Goal: Find specific page/section: Find specific page/section

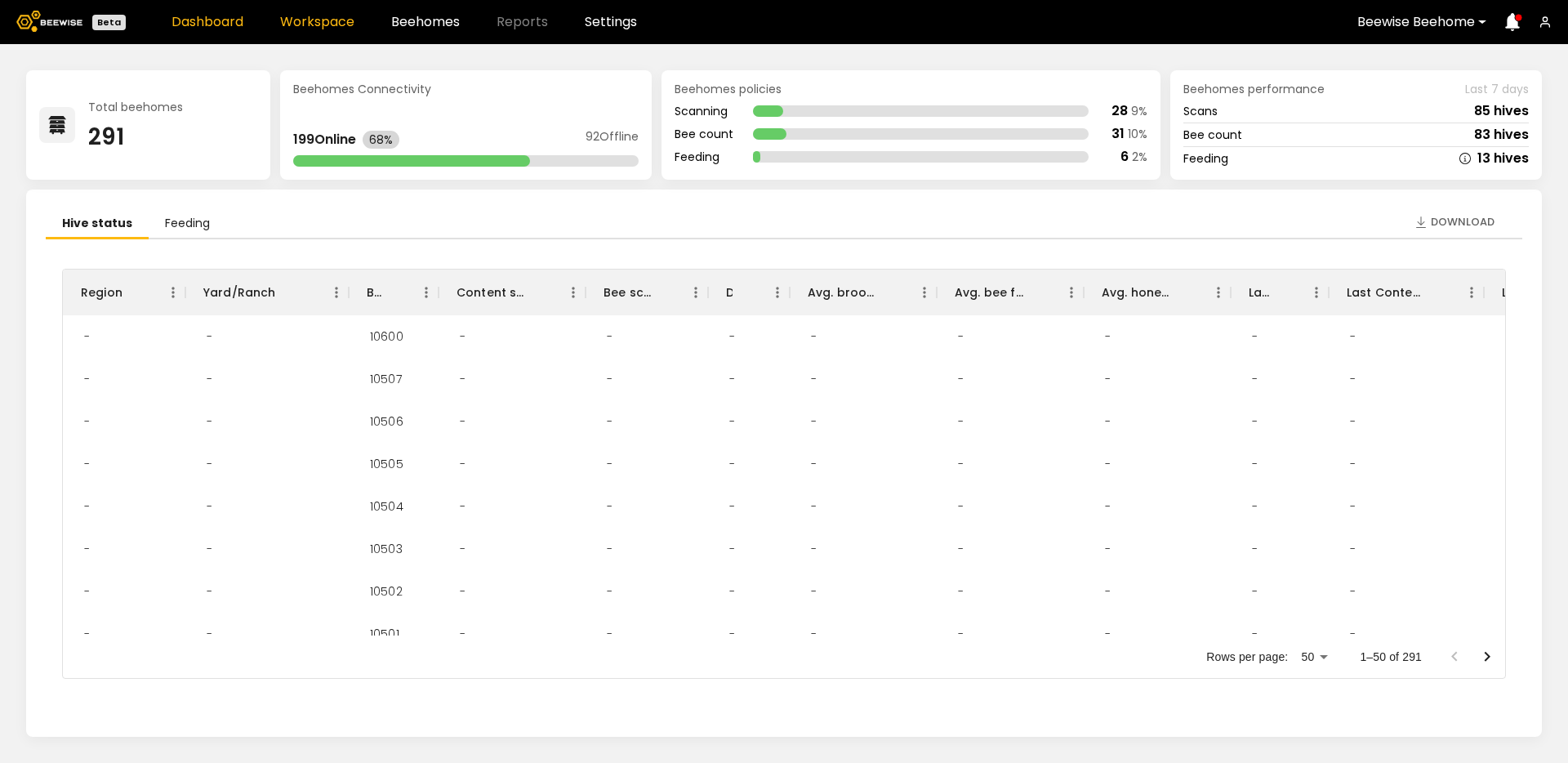
click at [336, 24] on link "Workspace" at bounding box center [317, 22] width 74 height 13
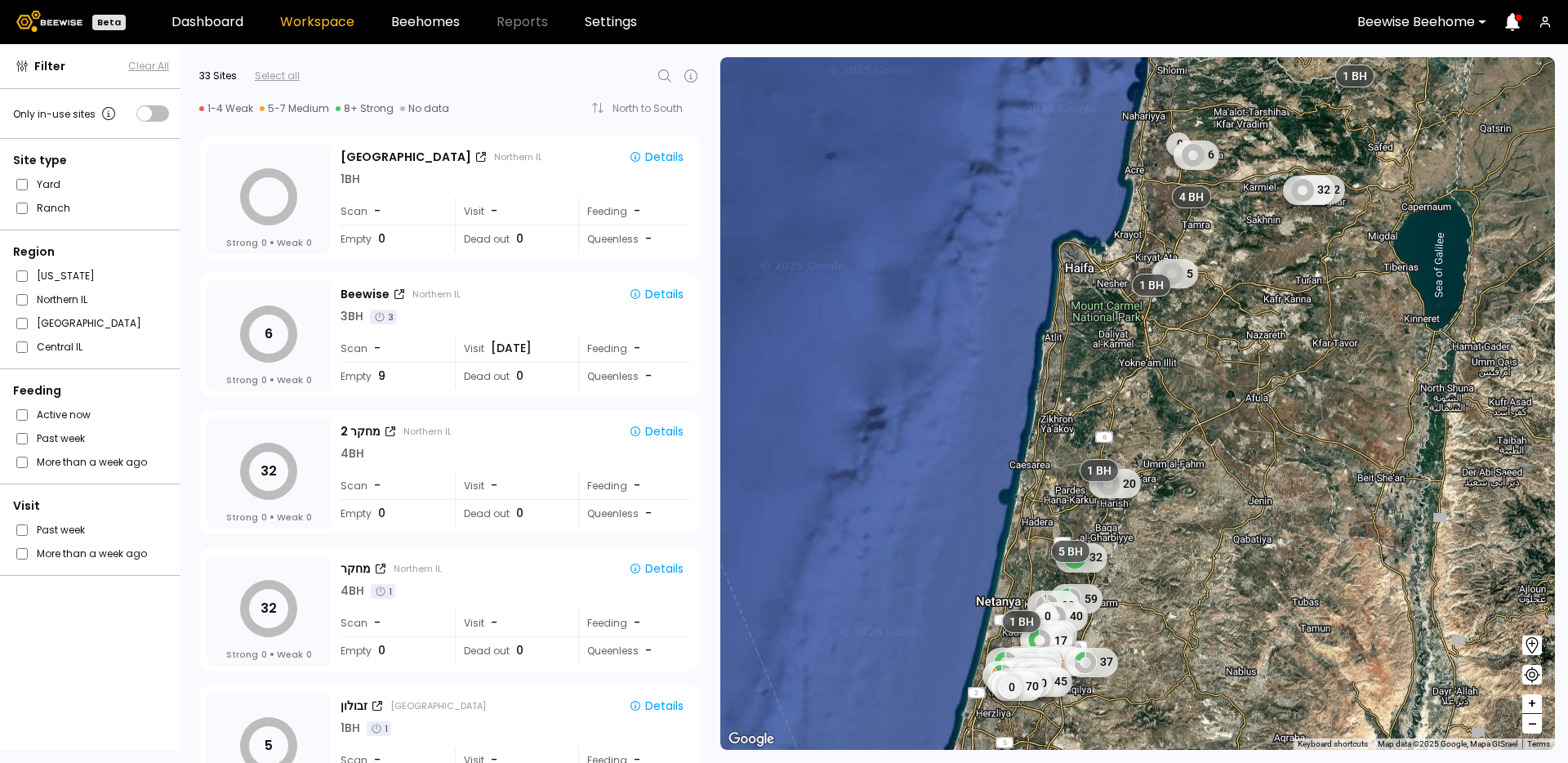
click at [663, 70] on icon at bounding box center [664, 76] width 19 height 19
type input "******"
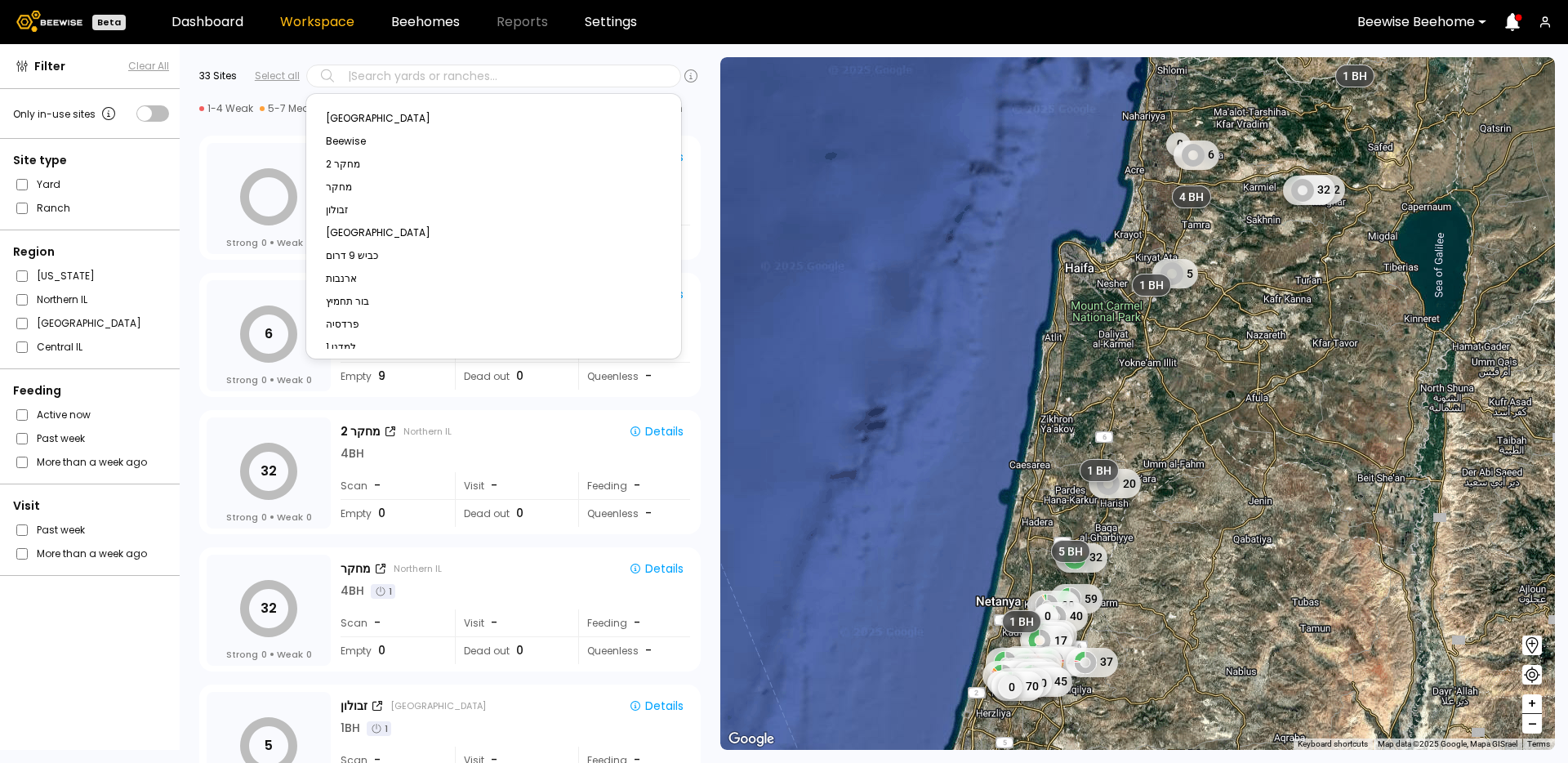
click at [281, 78] on div "Select all" at bounding box center [277, 76] width 45 height 15
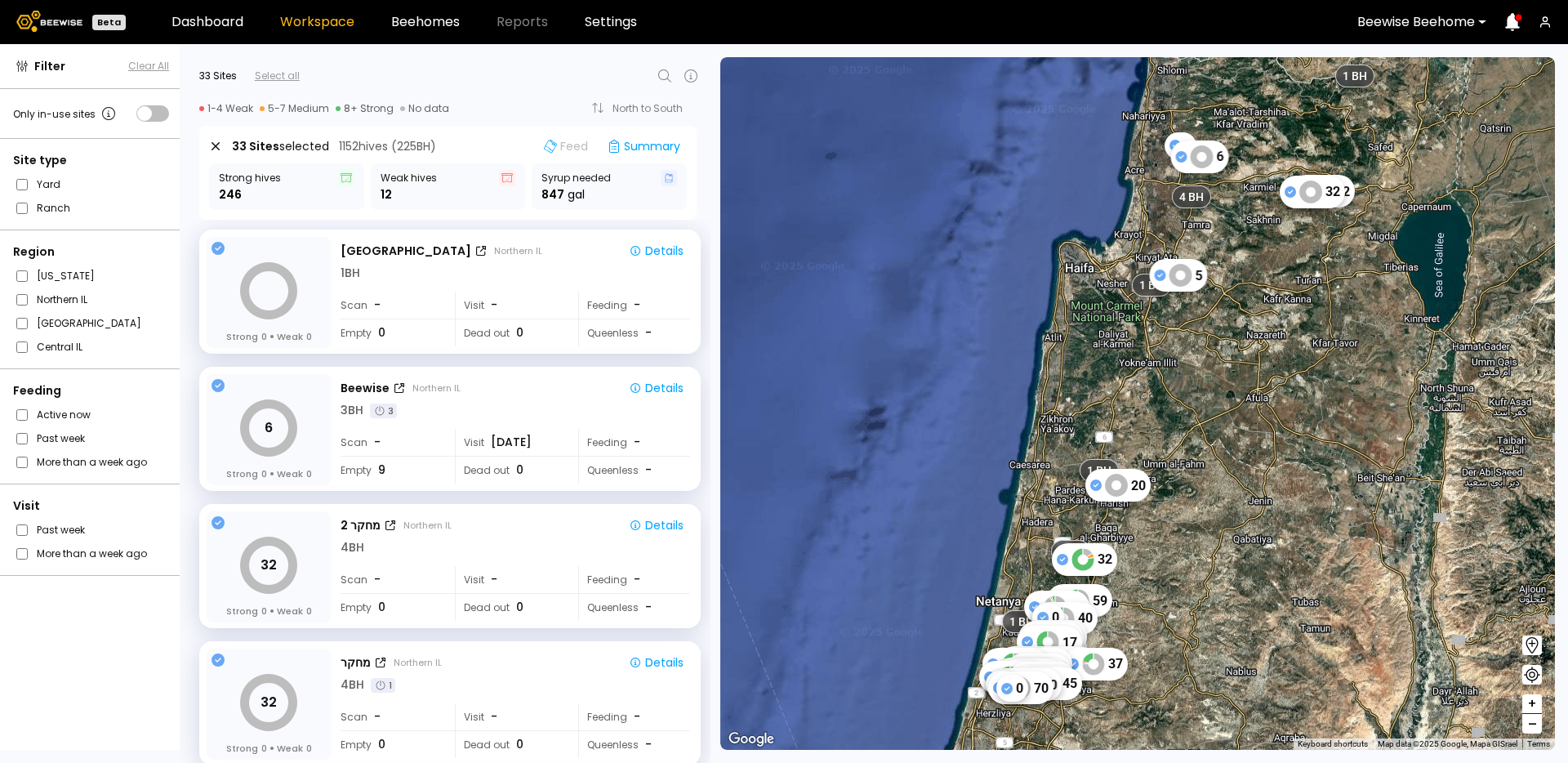
click at [282, 78] on div "Select all" at bounding box center [277, 76] width 45 height 15
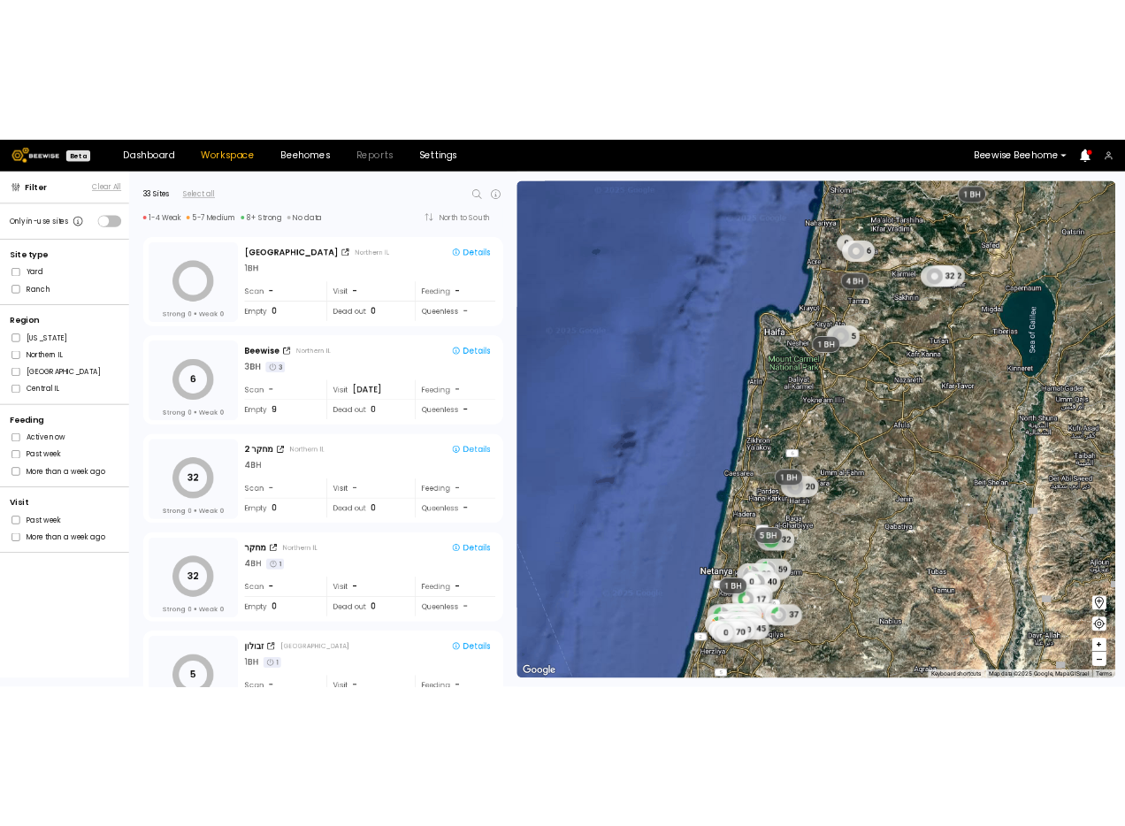
scroll to position [580, 0]
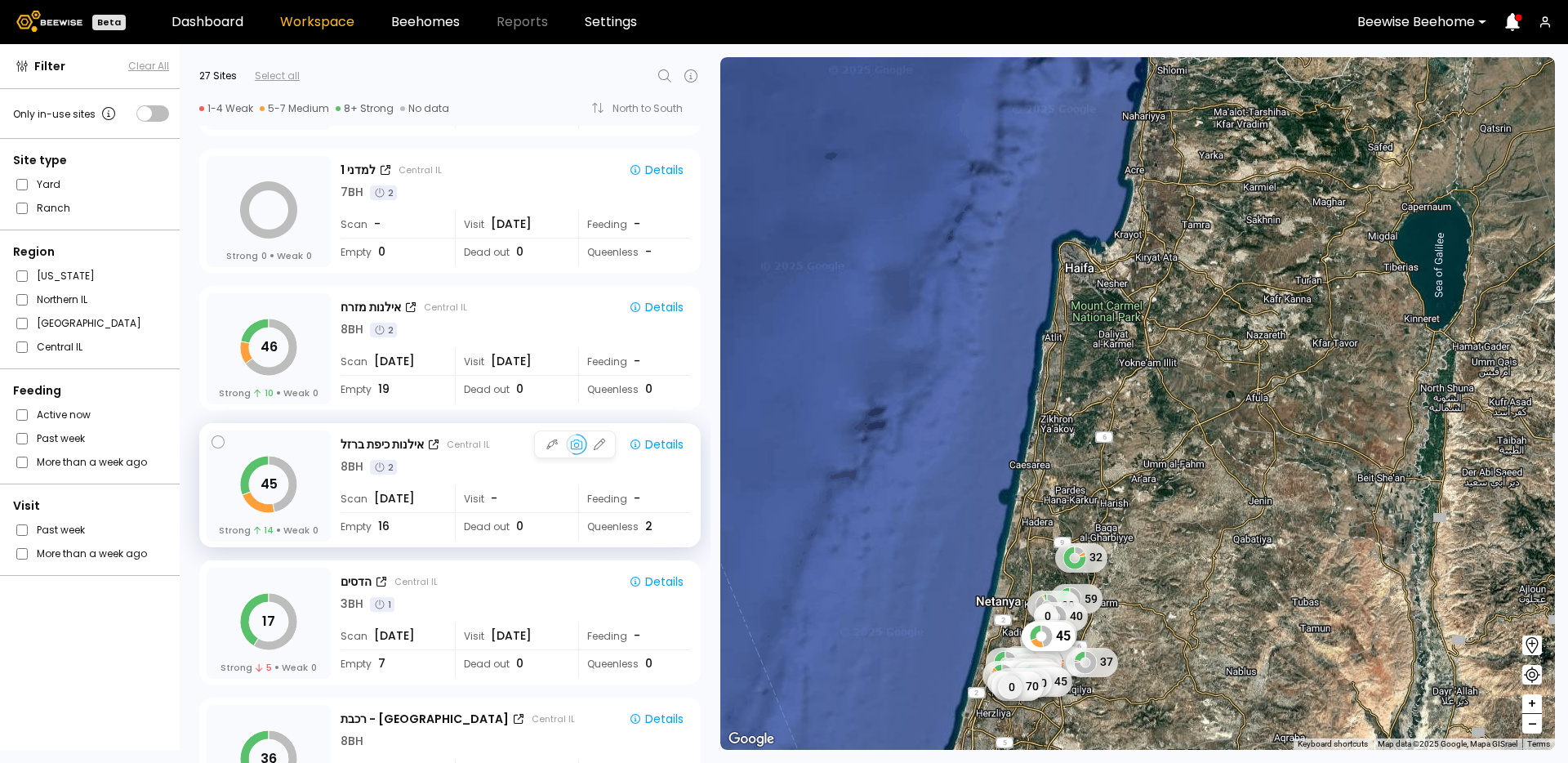
click at [427, 473] on div "8 BH 2" at bounding box center [515, 466] width 349 height 18
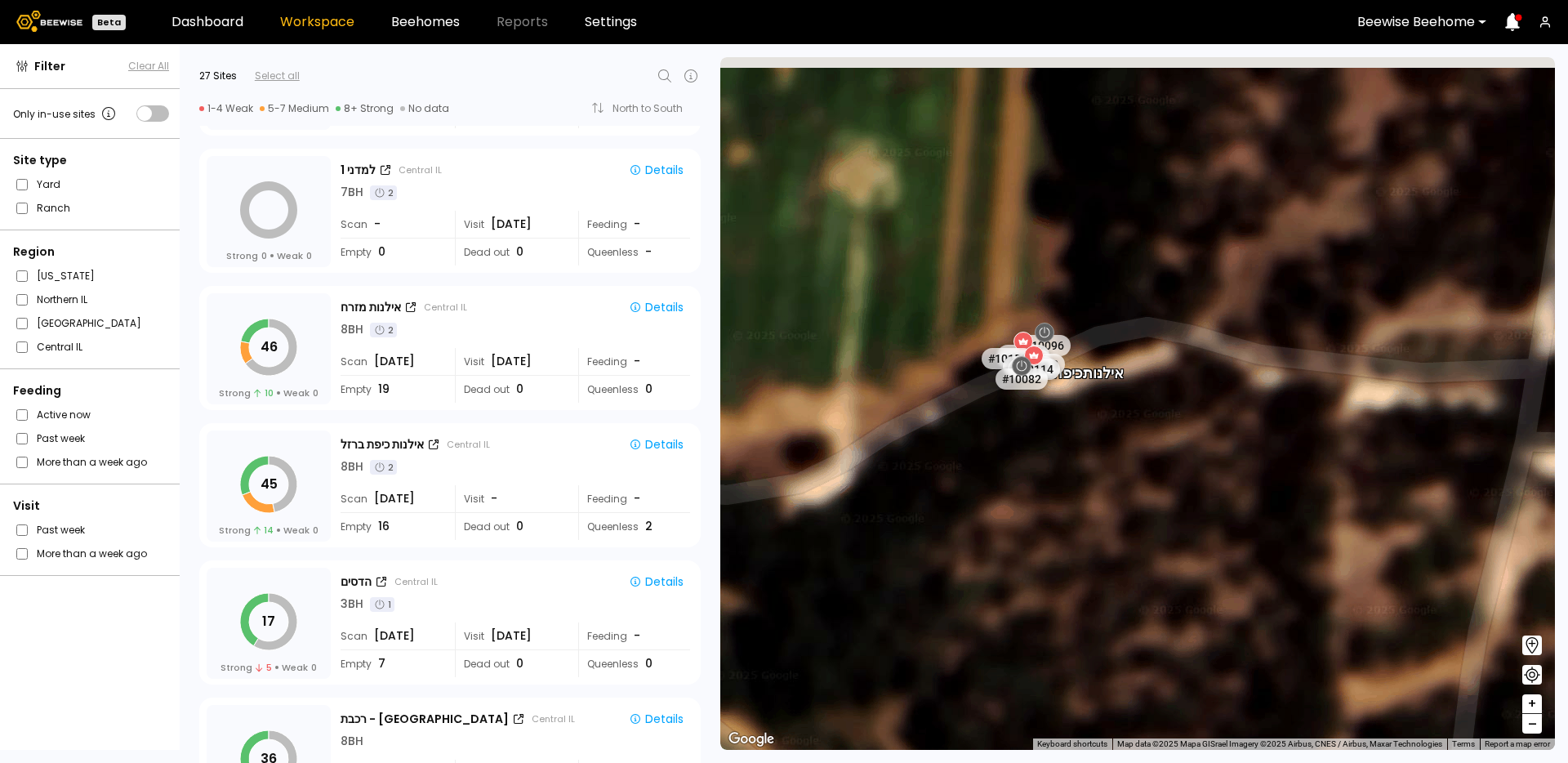
drag, startPoint x: 983, startPoint y: 245, endPoint x: 1036, endPoint y: 354, distance: 121.2
click at [1036, 354] on div "אילנות כיפת ברזל # 10021 # 10139 # 10003 # 10140 # 10068 # 10010 # 10116 # 1024…" at bounding box center [1138, 404] width 835 height 693
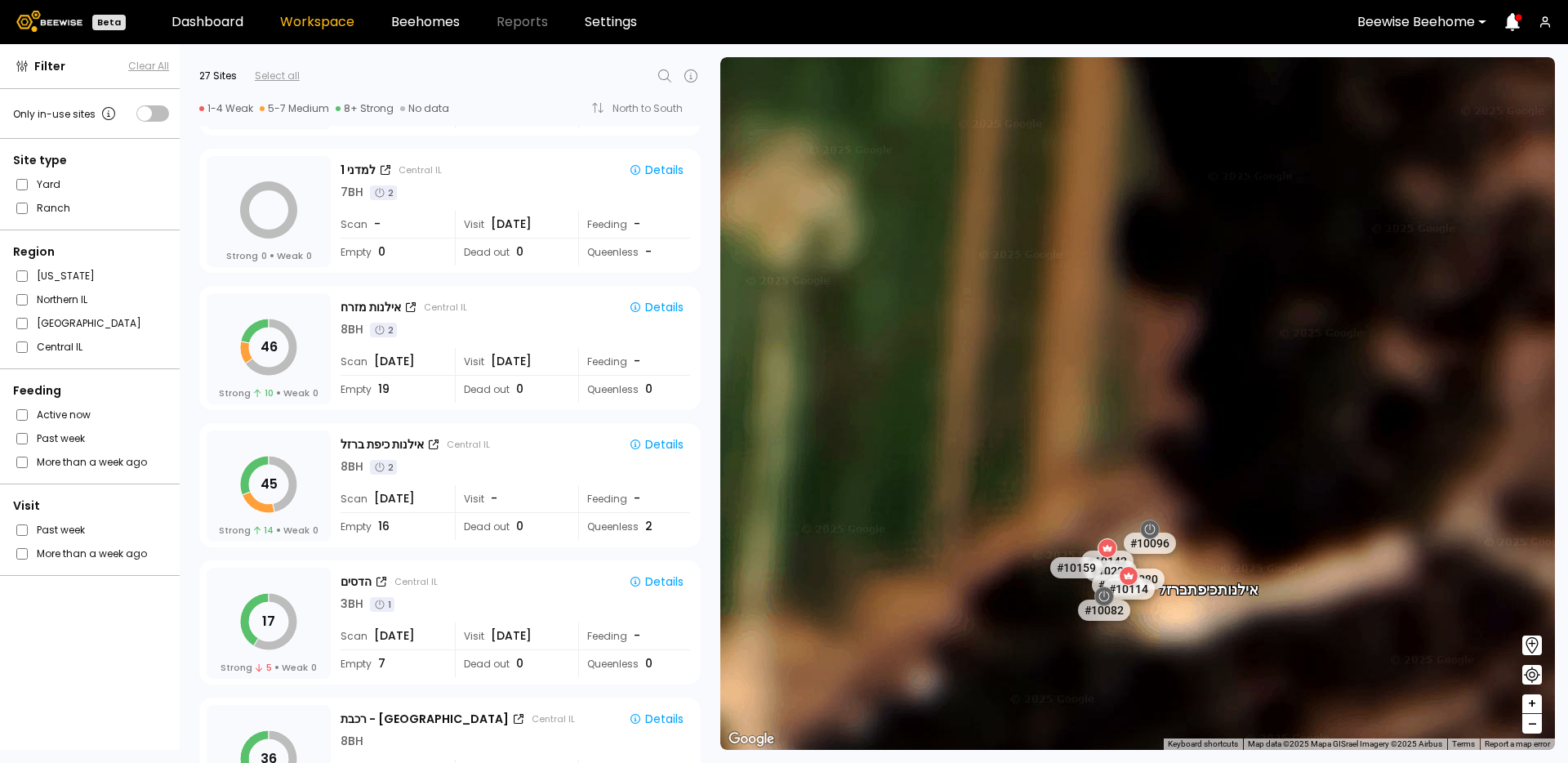
drag, startPoint x: 1161, startPoint y: 524, endPoint x: 1047, endPoint y: 392, distance: 174.4
click at [1047, 392] on div "אילנות כיפת ברזל # 10021 # 10139 # 10003 # 10140 # 10068 # 10010 # 10116 # 1024…" at bounding box center [1138, 404] width 835 height 693
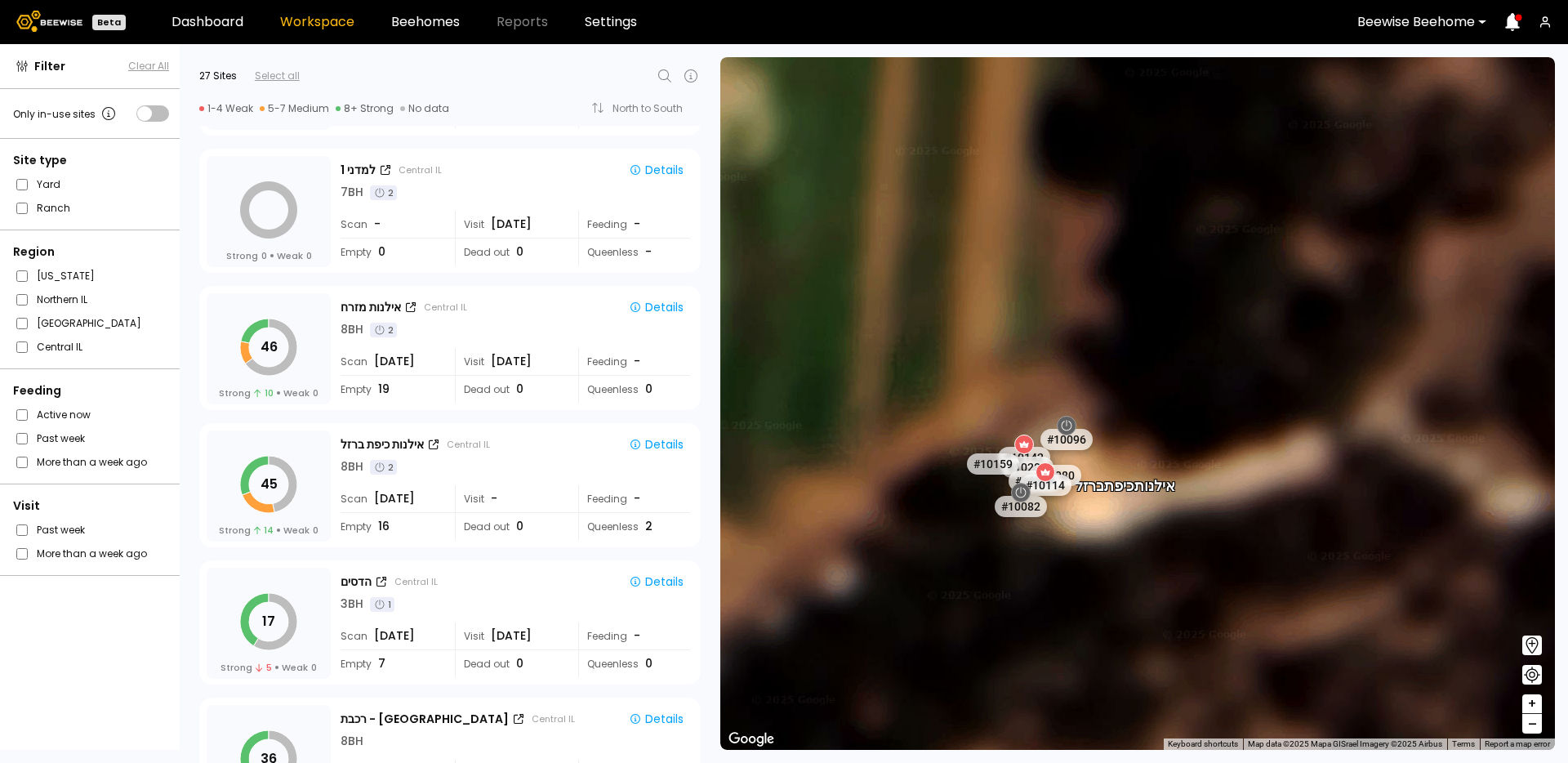
drag, startPoint x: 537, startPoint y: 419, endPoint x: 493, endPoint y: 418, distance: 44.0
click at [493, 418] on div "45 Strong 14 Weak 0 אילנות כיפת ברזל Central IL Details 8 BH 2 Scan Aug 24 Visi…" at bounding box center [445, 481] width 531 height 138
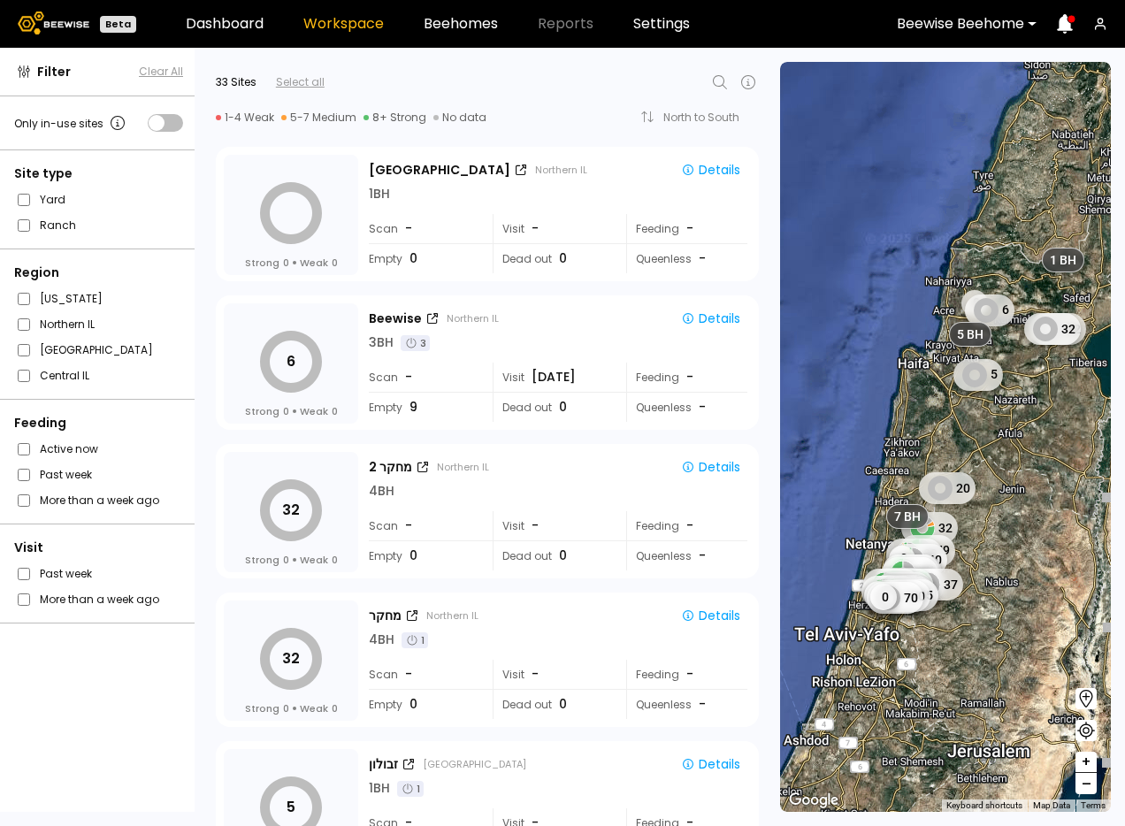
drag, startPoint x: 704, startPoint y: 74, endPoint x: 717, endPoint y: 74, distance: 13.3
click at [704, 74] on div at bounding box center [527, 82] width 406 height 21
click at [716, 75] on icon at bounding box center [719, 82] width 21 height 21
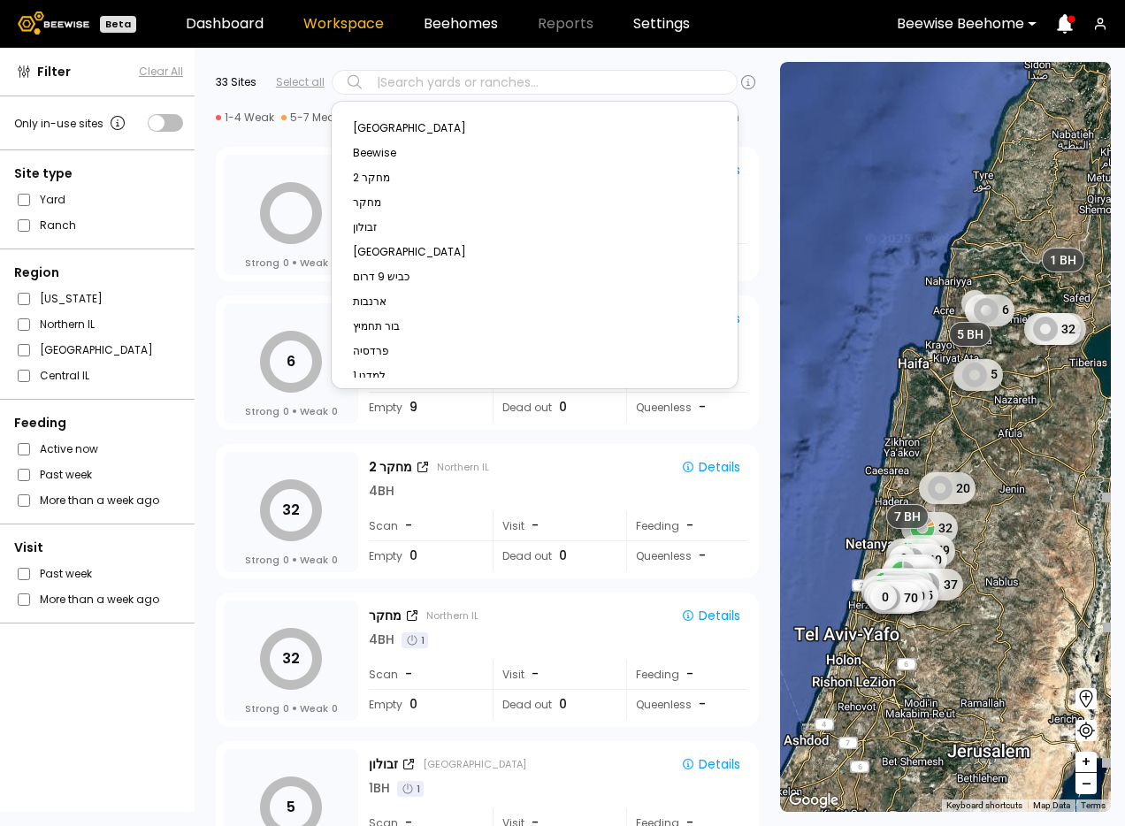
paste input "**********"
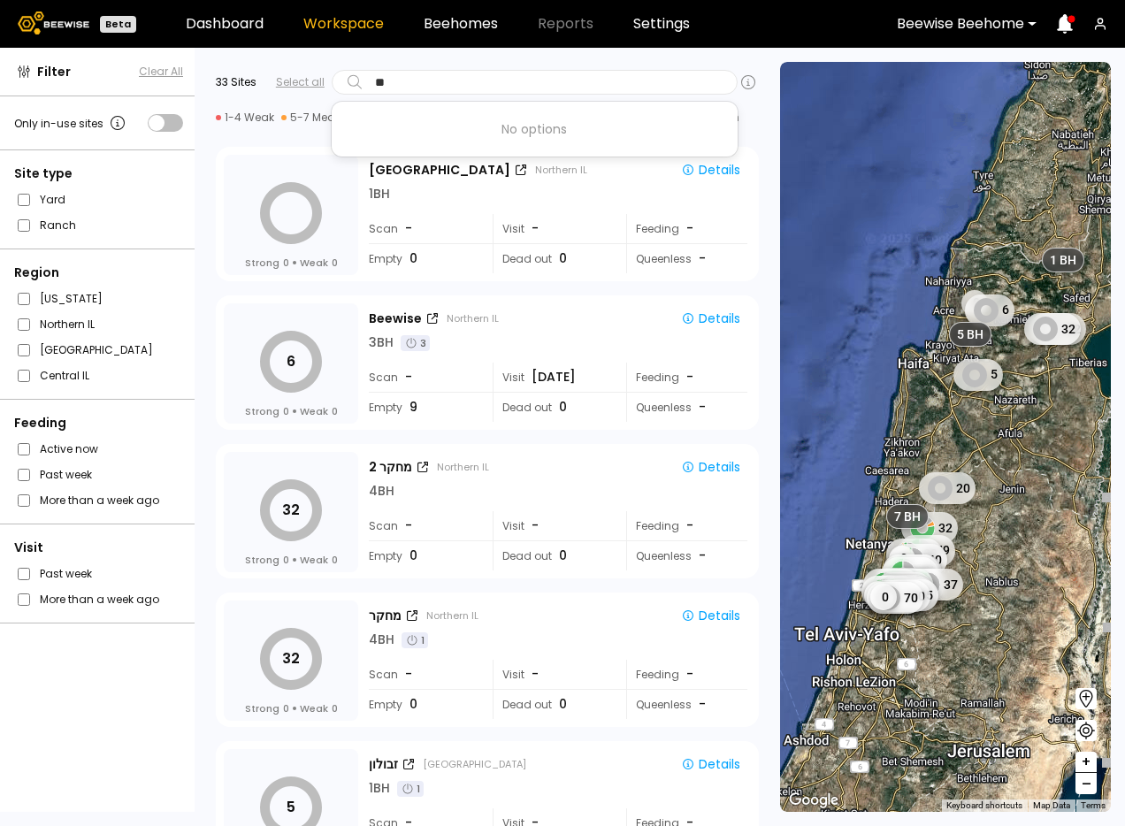
type input "*"
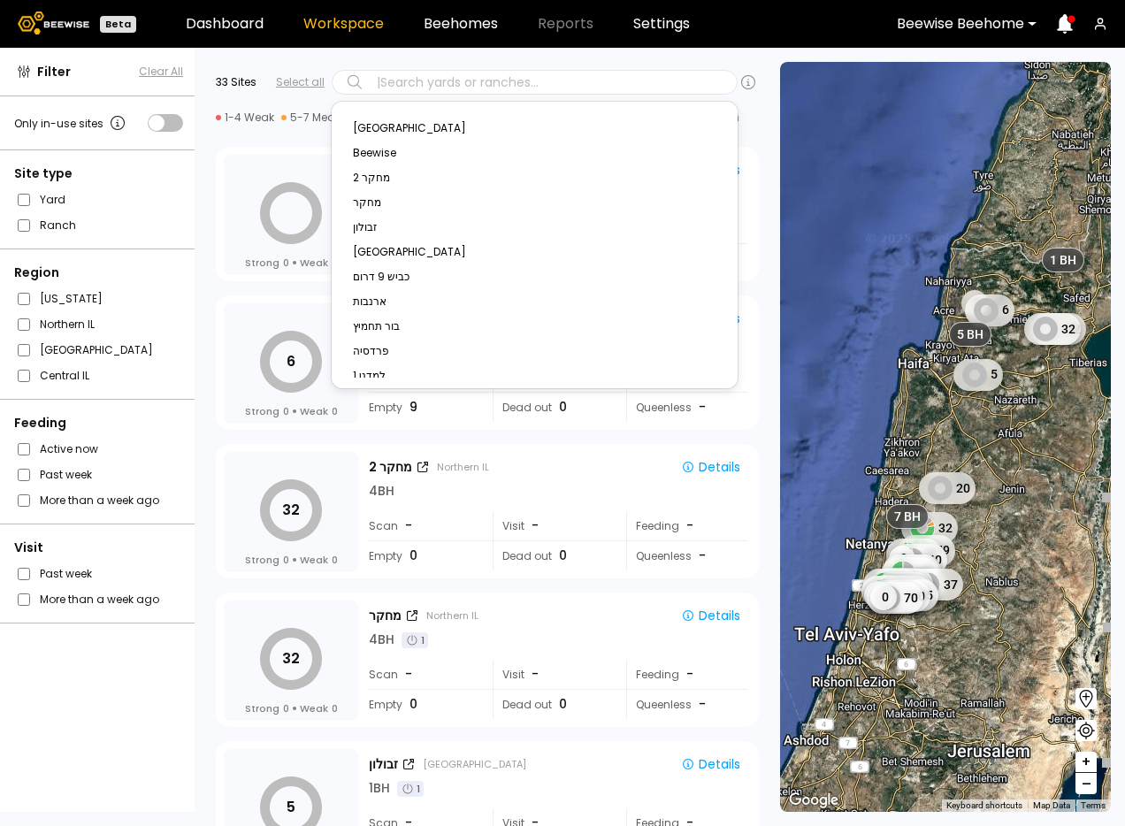
paste input "**********"
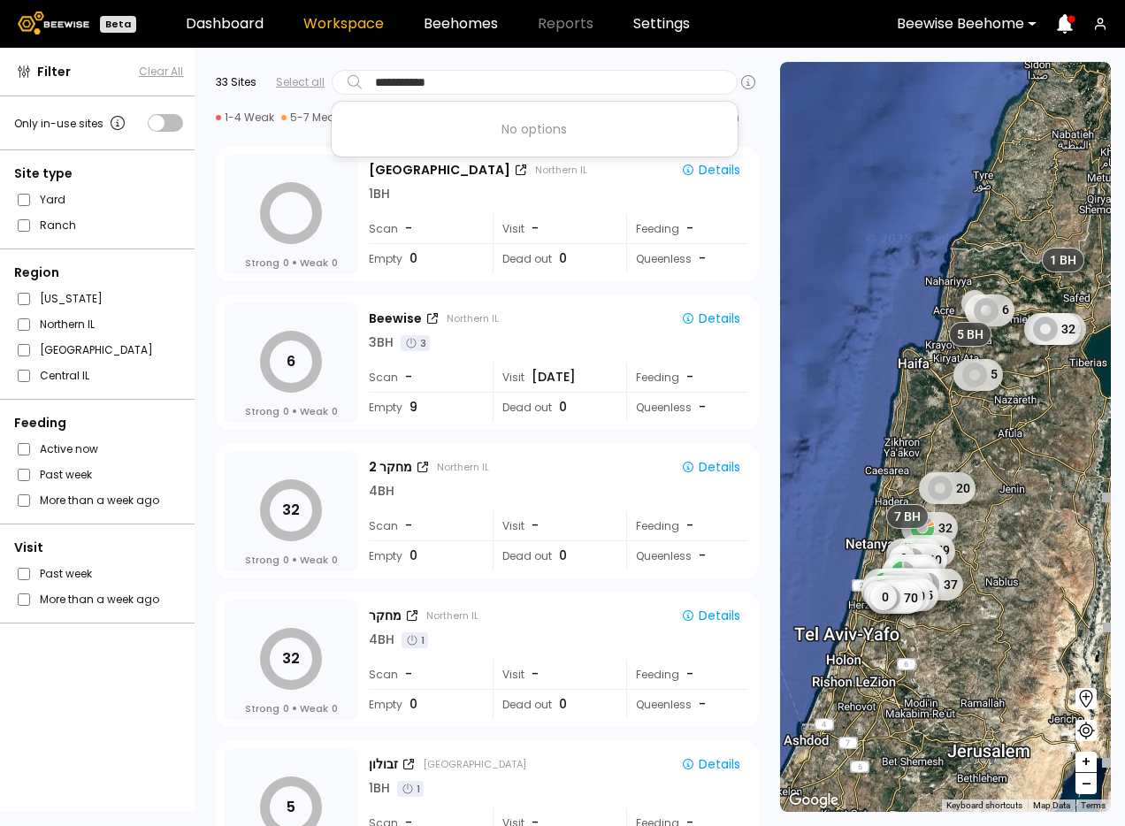
click at [381, 82] on input "**********" at bounding box center [408, 82] width 66 height 16
type input "**********"
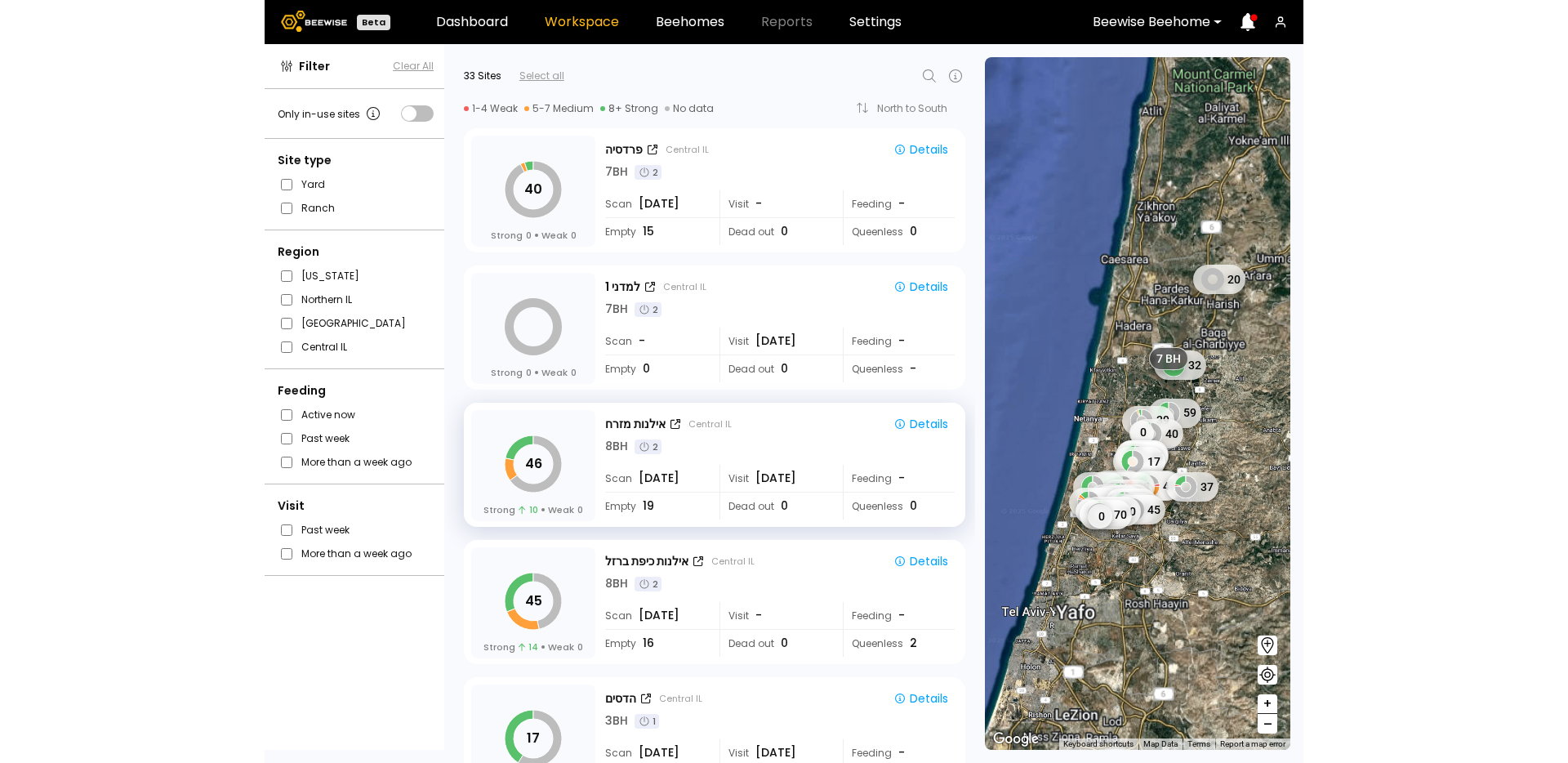
scroll to position [1259, 0]
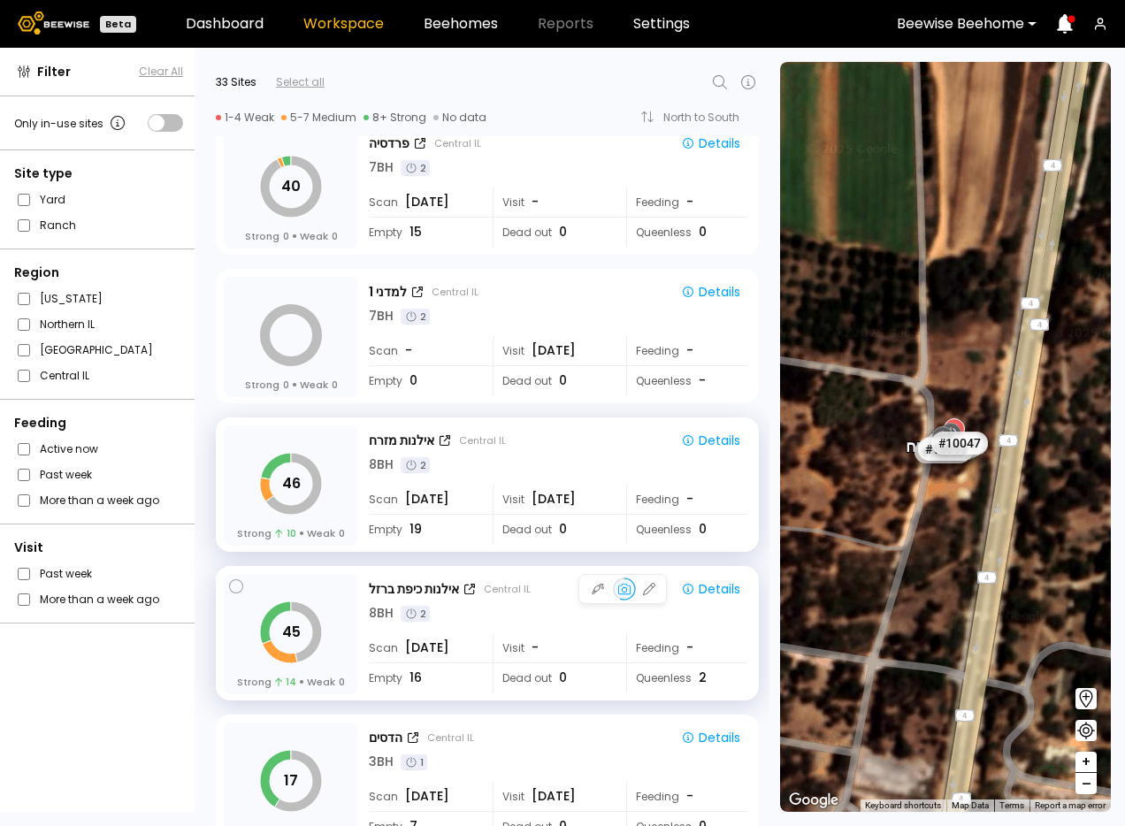
click at [582, 627] on div "אילנות כיפת ברזל Central IL Details 8 BH 2 Scan Aug 24 Visit - Feeding - Empty …" at bounding box center [560, 635] width 382 height 122
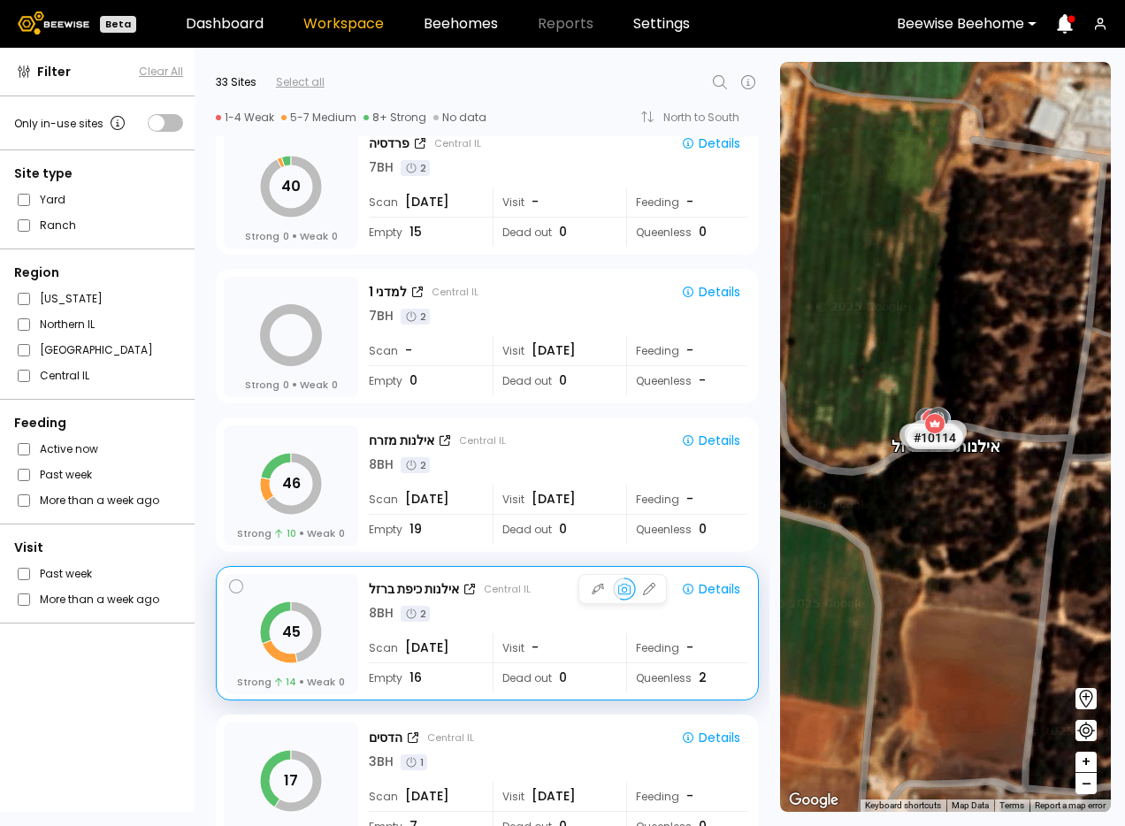
drag, startPoint x: 362, startPoint y: 591, endPoint x: 349, endPoint y: 593, distance: 12.7
click at [349, 593] on div "45 Strong 14 Weak 0 אילנות כיפת ברזל Central IL Details 8 BH 2 Scan Aug 24 Visi…" at bounding box center [487, 635] width 527 height 122
drag, startPoint x: 363, startPoint y: 587, endPoint x: 474, endPoint y: 586, distance: 110.5
click at [474, 586] on div "45 Strong 14 Weak 0 אילנות כיפת ברזל Central IL Details 8 BH 2 Scan Aug 24 Visi…" at bounding box center [487, 635] width 527 height 122
copy div "אילנות כיפת ברזל"
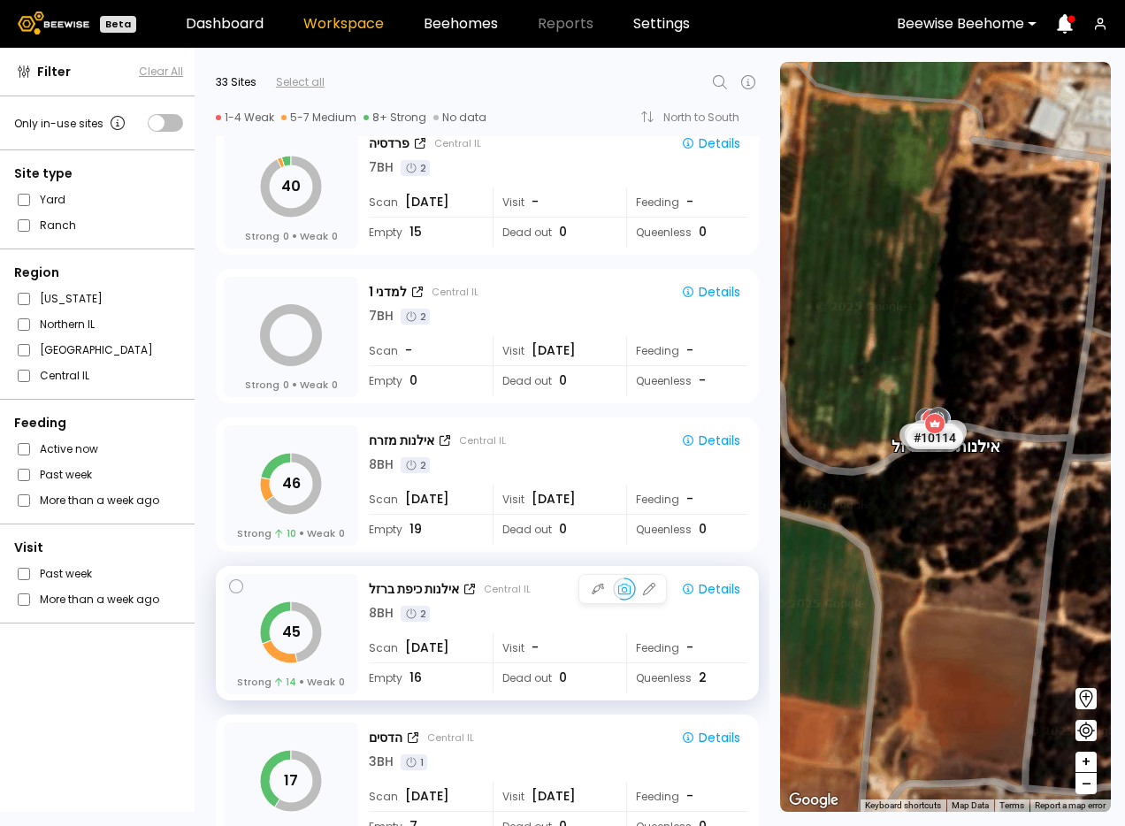
click at [608, 602] on div at bounding box center [622, 589] width 88 height 30
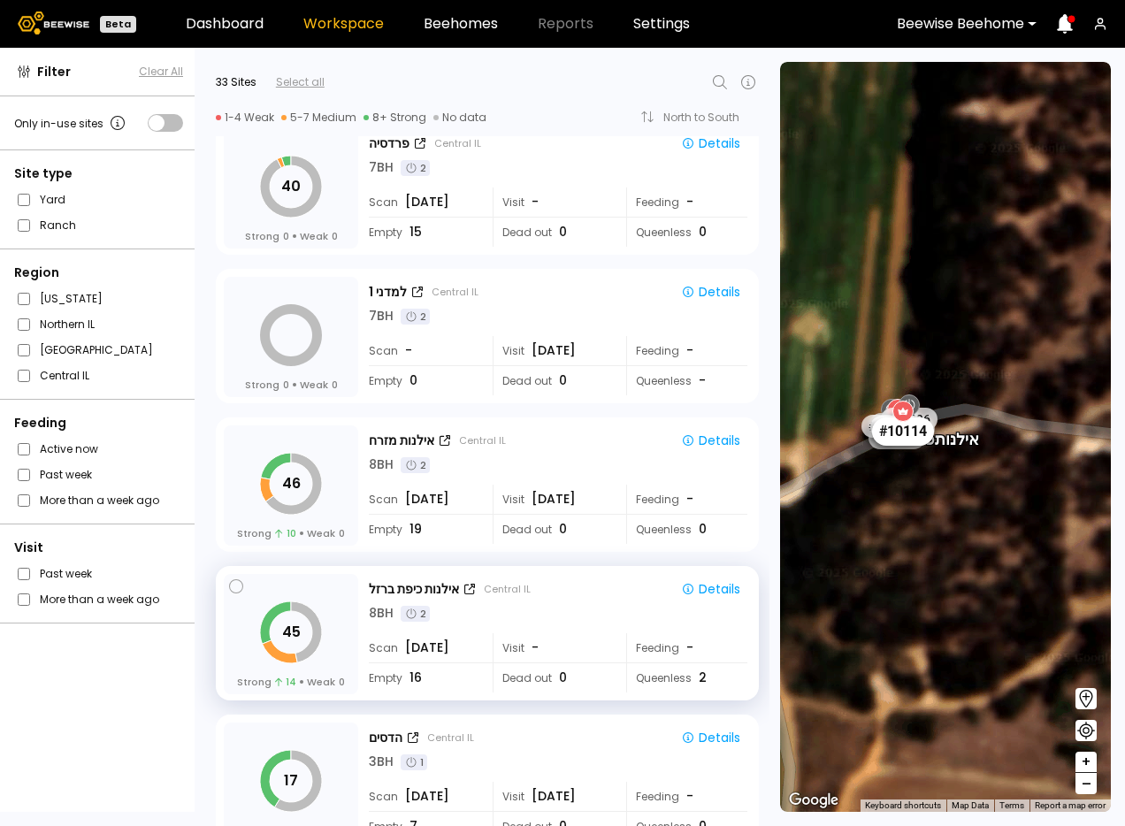
click at [916, 424] on div "# 10114" at bounding box center [903, 431] width 62 height 28
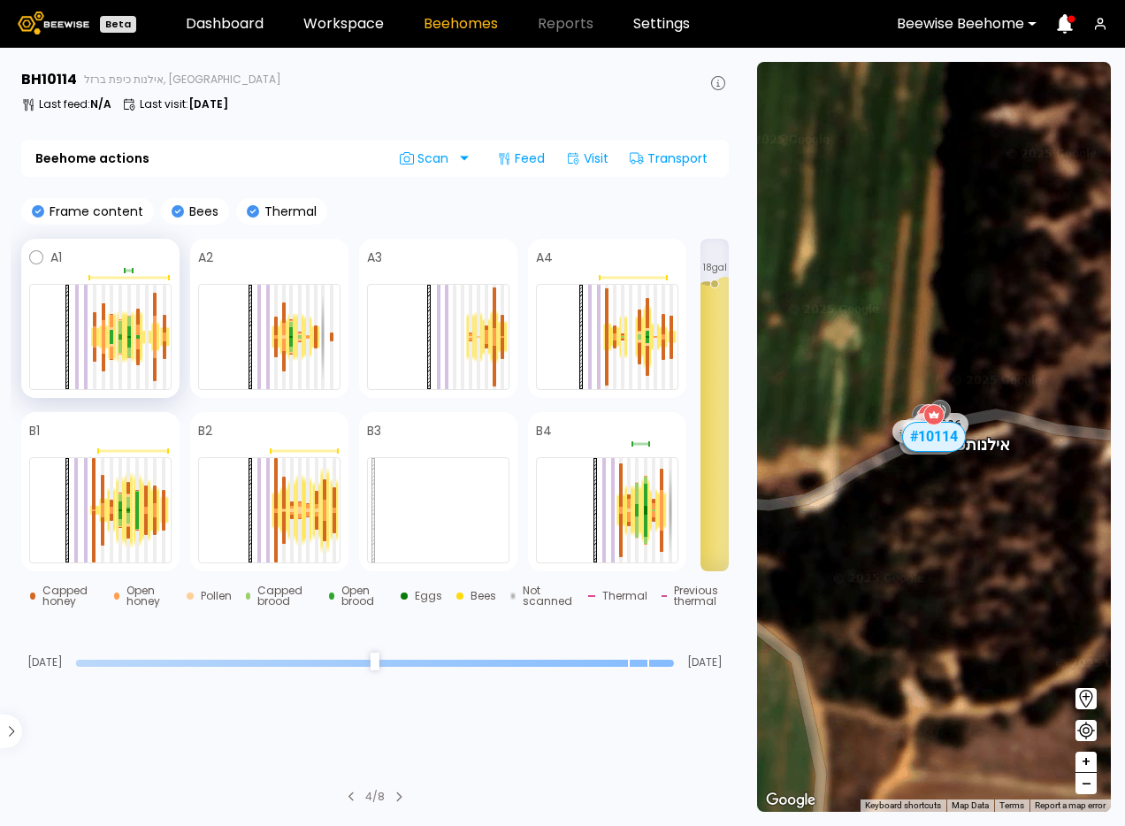
click at [85, 262] on span at bounding box center [117, 257] width 110 height 21
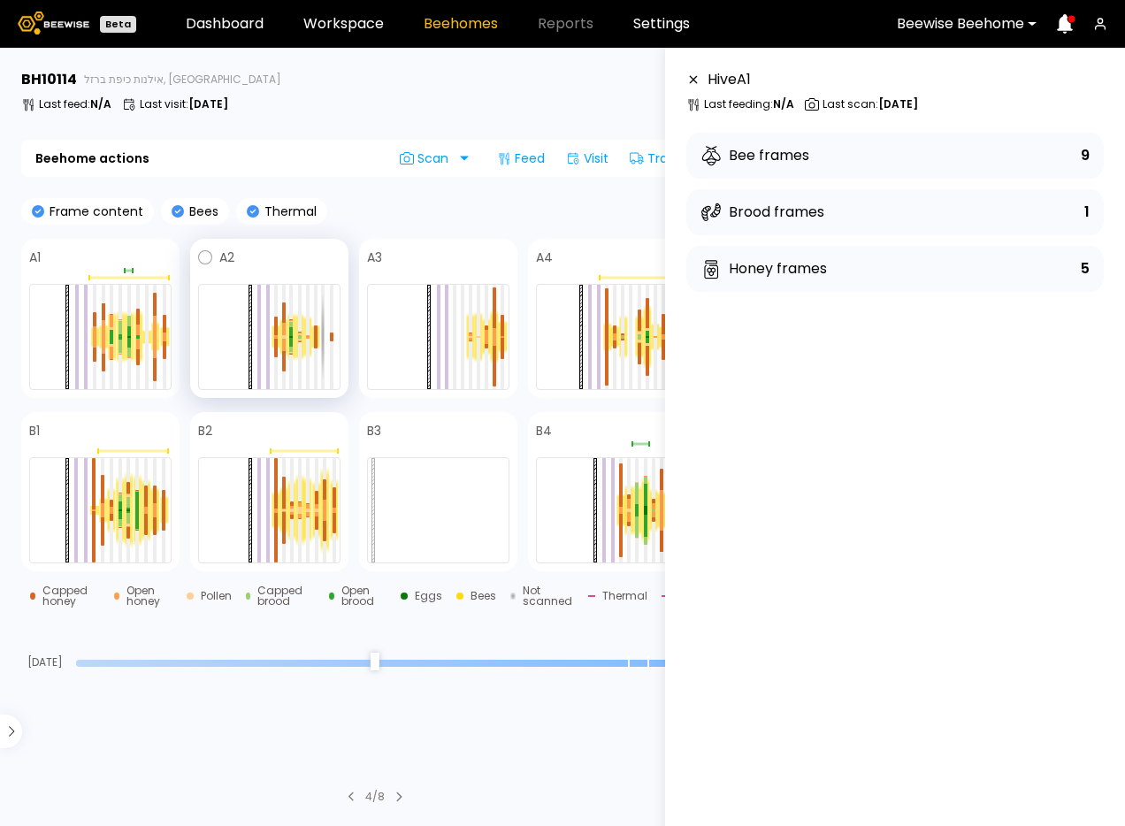
click at [235, 257] on span at bounding box center [287, 257] width 106 height 21
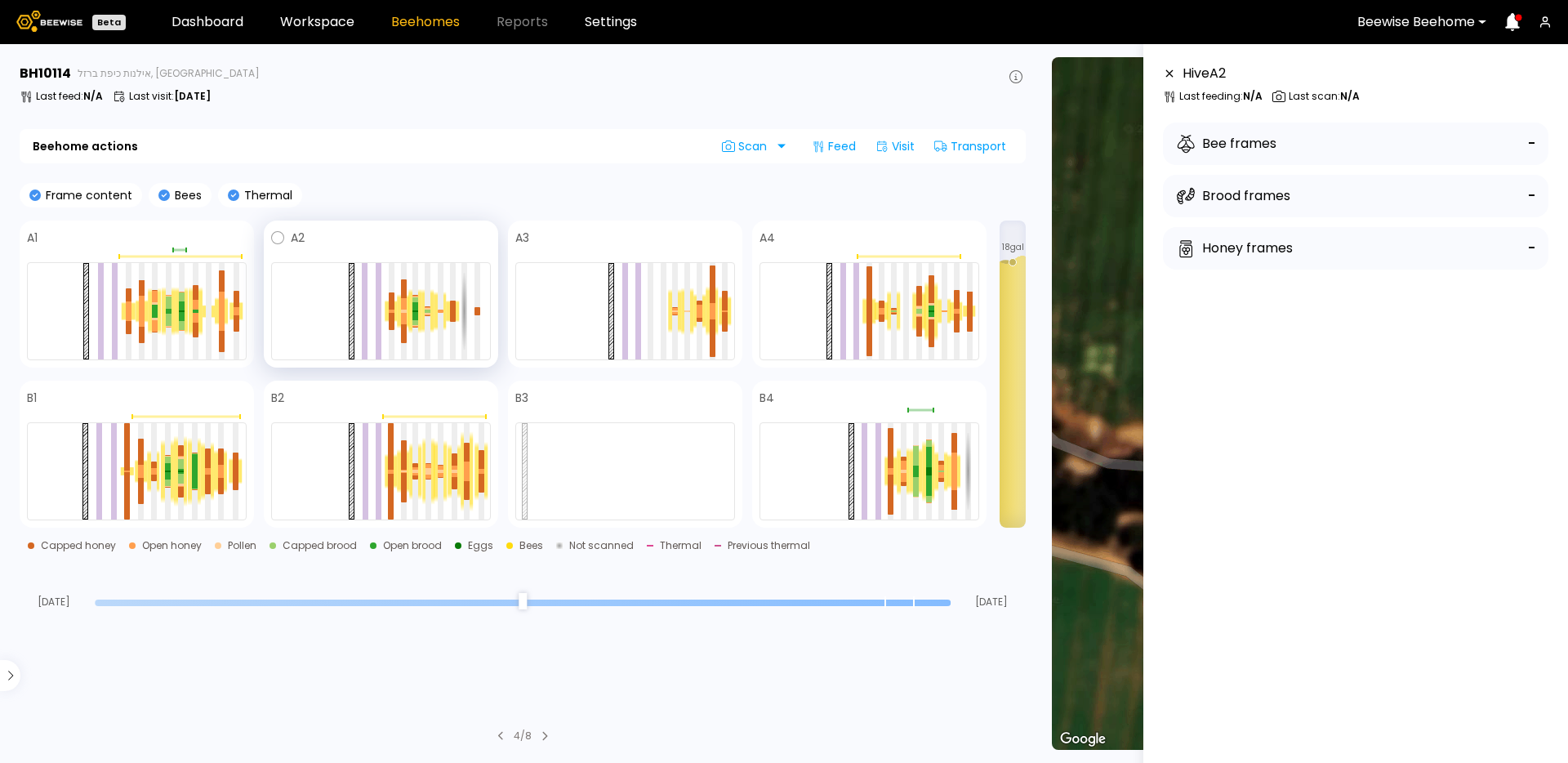
click at [330, 238] on span at bounding box center [398, 237] width 187 height 19
click at [368, 231] on span at bounding box center [398, 237] width 187 height 19
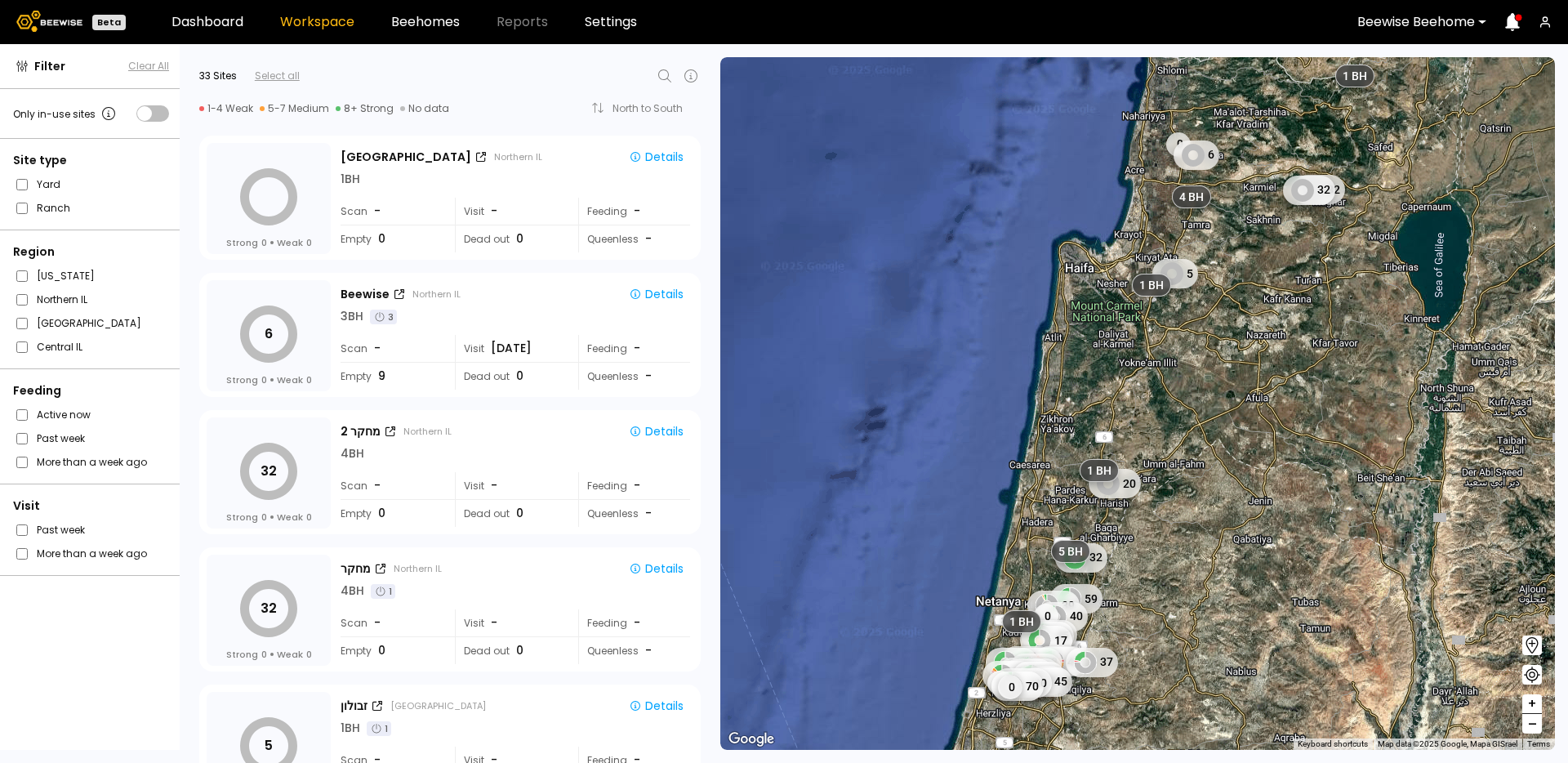
click at [663, 78] on icon at bounding box center [664, 76] width 19 height 19
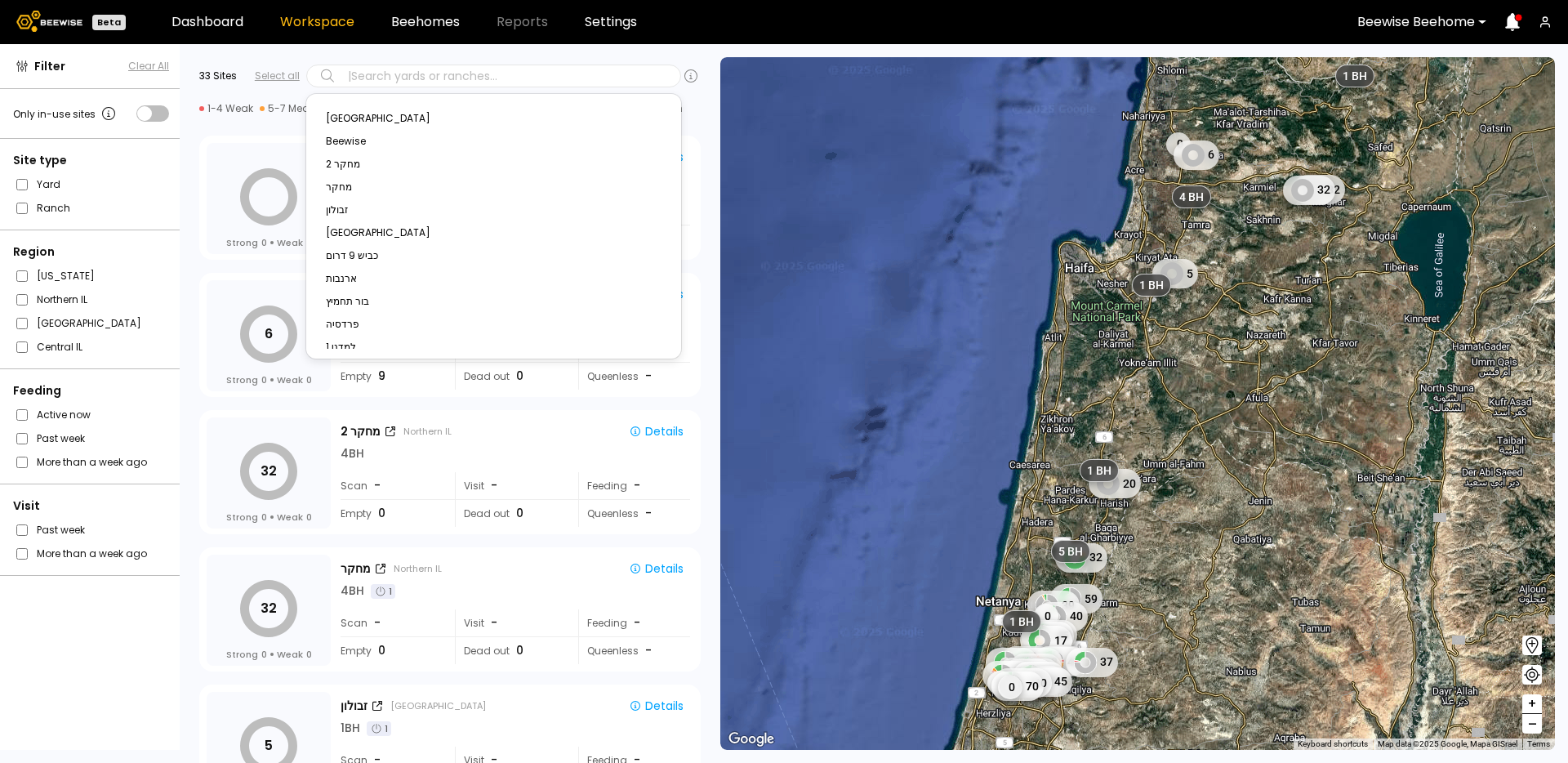
paste input "**********"
type input "**********"
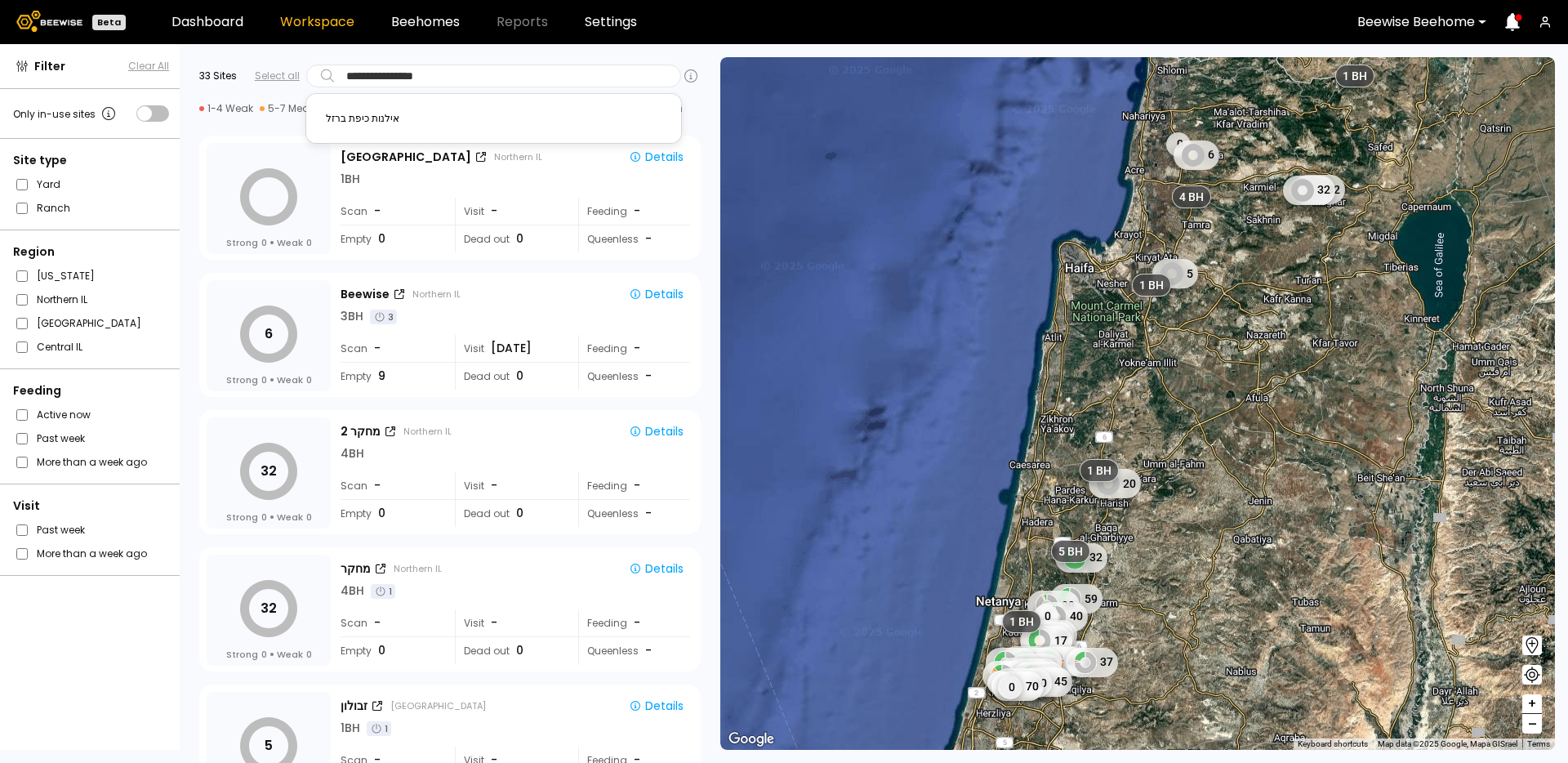
click at [376, 109] on div "אילנות כיפת ברזל" at bounding box center [493, 118] width 356 height 23
click at [376, 114] on div "אילנות כיפת ברזל" at bounding box center [493, 118] width 335 height 10
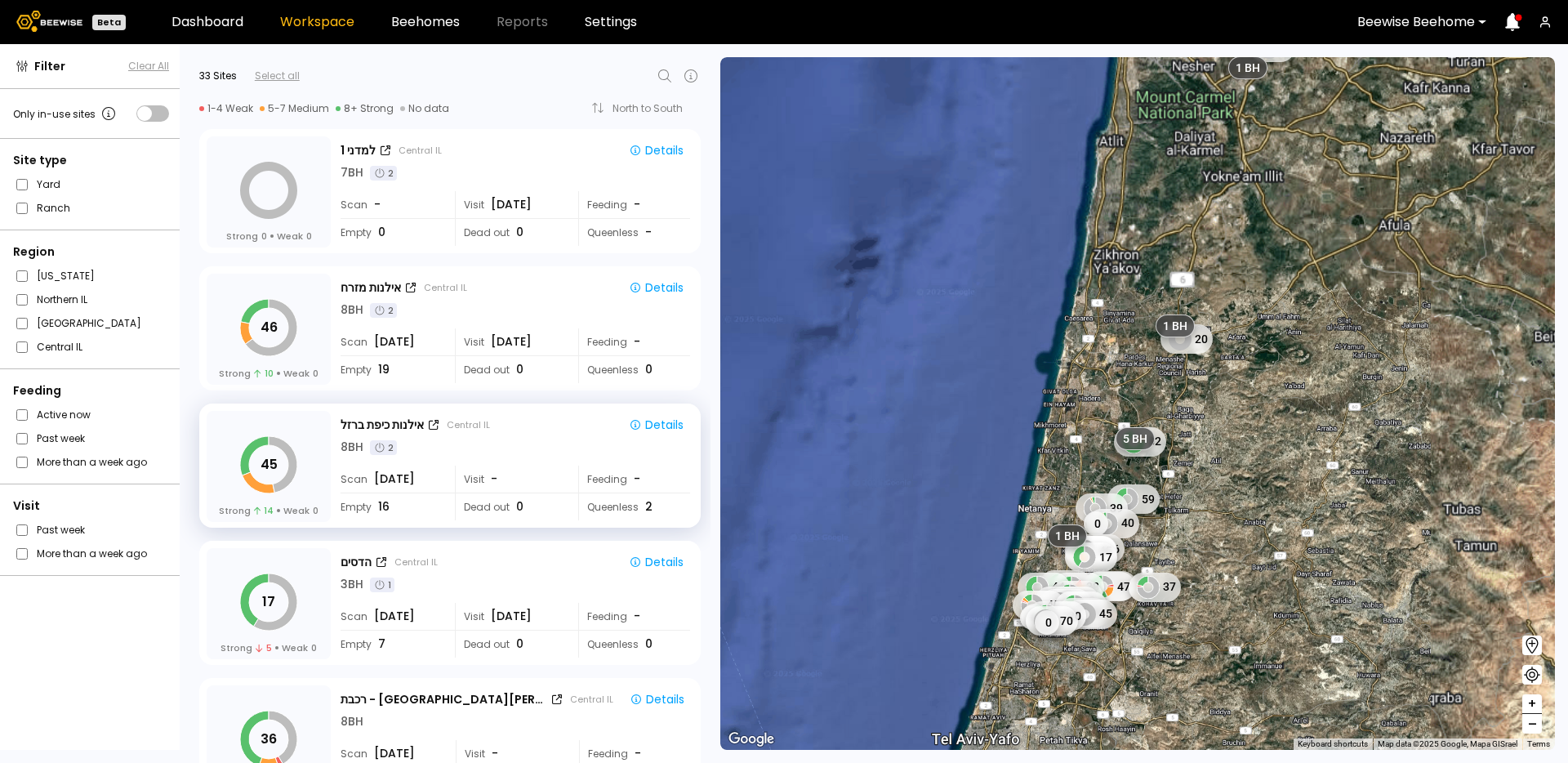
scroll to position [1397, 0]
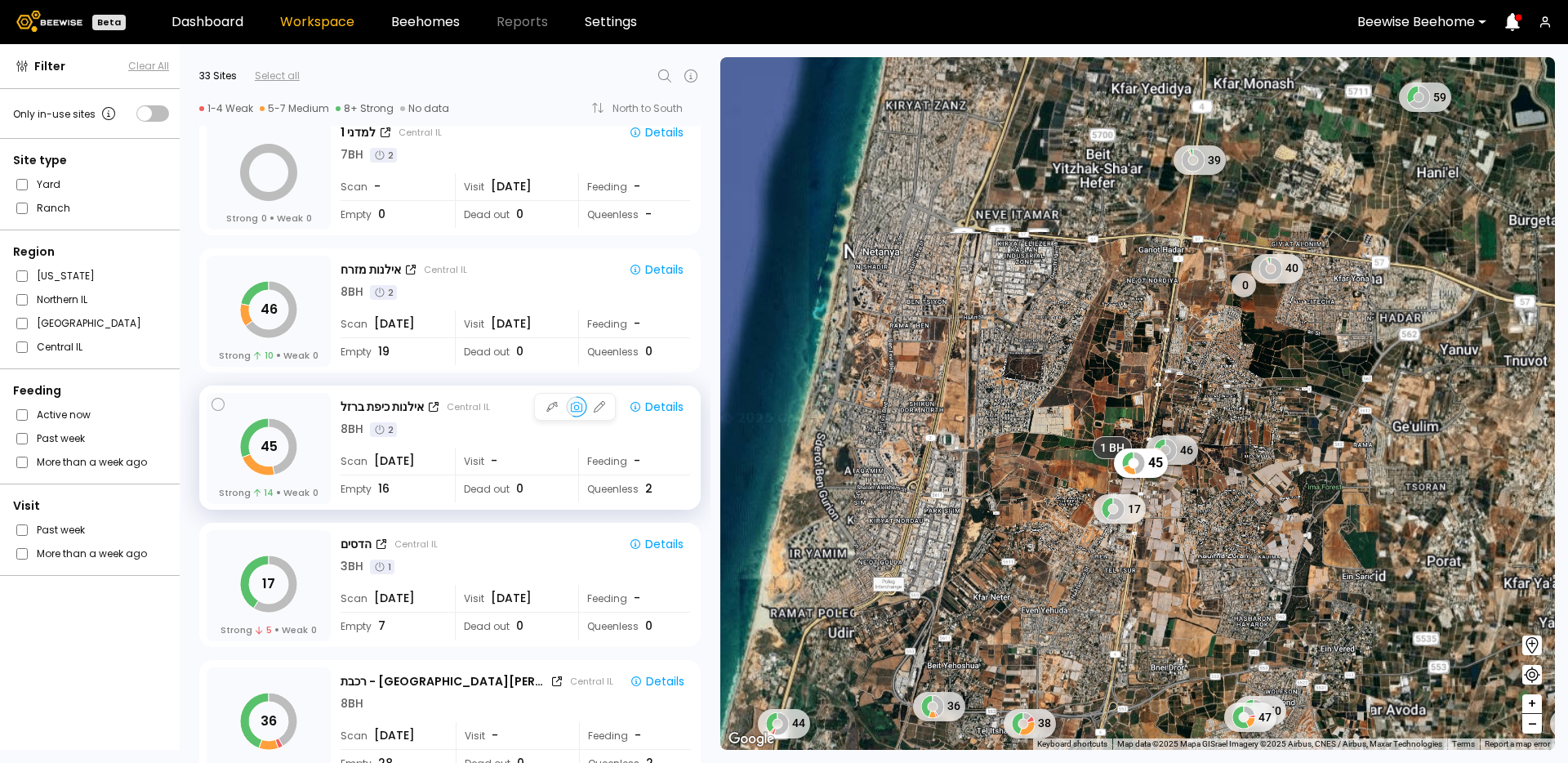
click at [461, 430] on div "8 BH 2" at bounding box center [515, 429] width 349 height 18
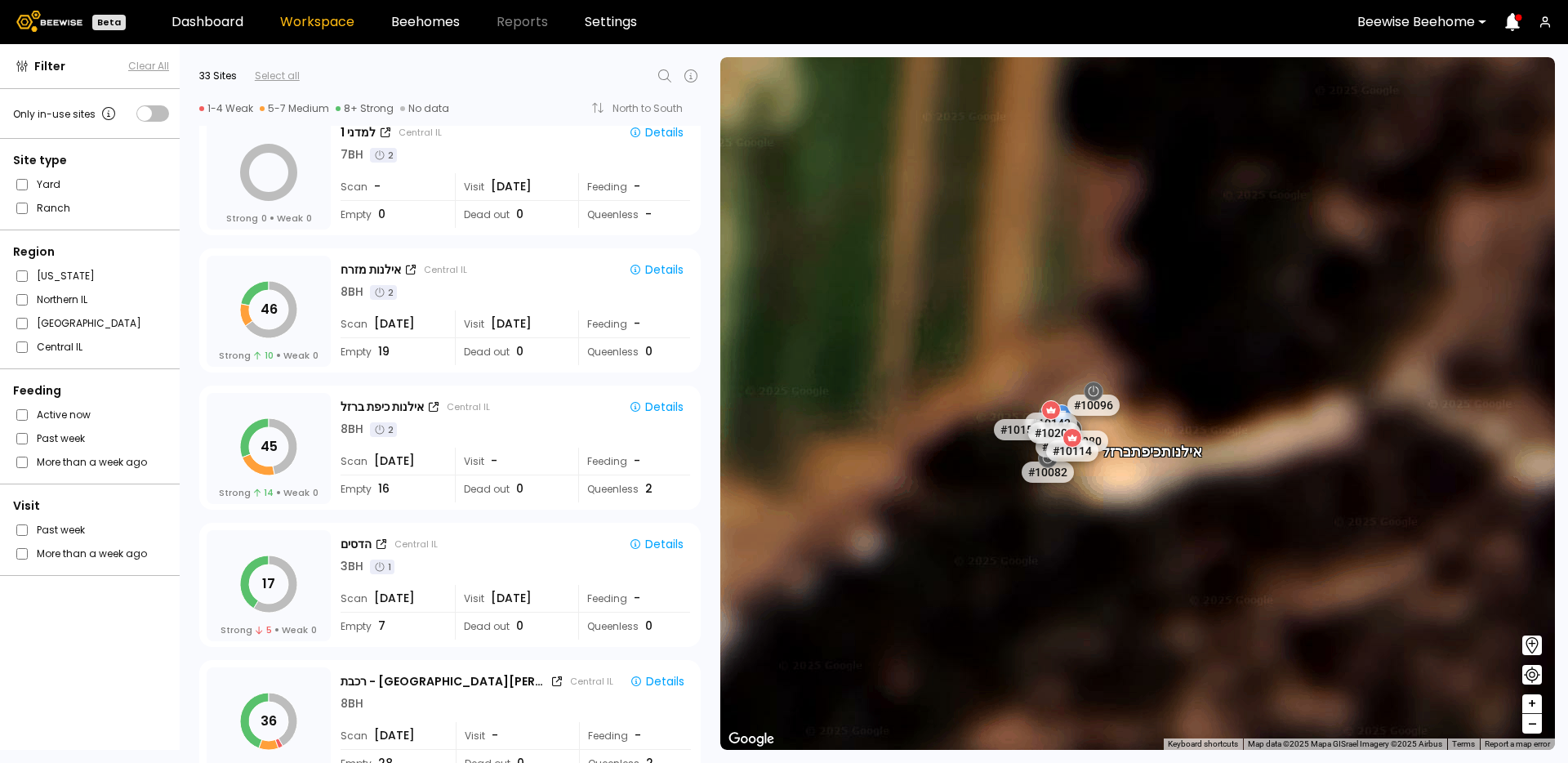
click at [662, 81] on icon at bounding box center [664, 76] width 19 height 19
paste input "**********"
type input "**********"
click at [431, 118] on div "אילנות כיפת ברזל" at bounding box center [493, 118] width 335 height 10
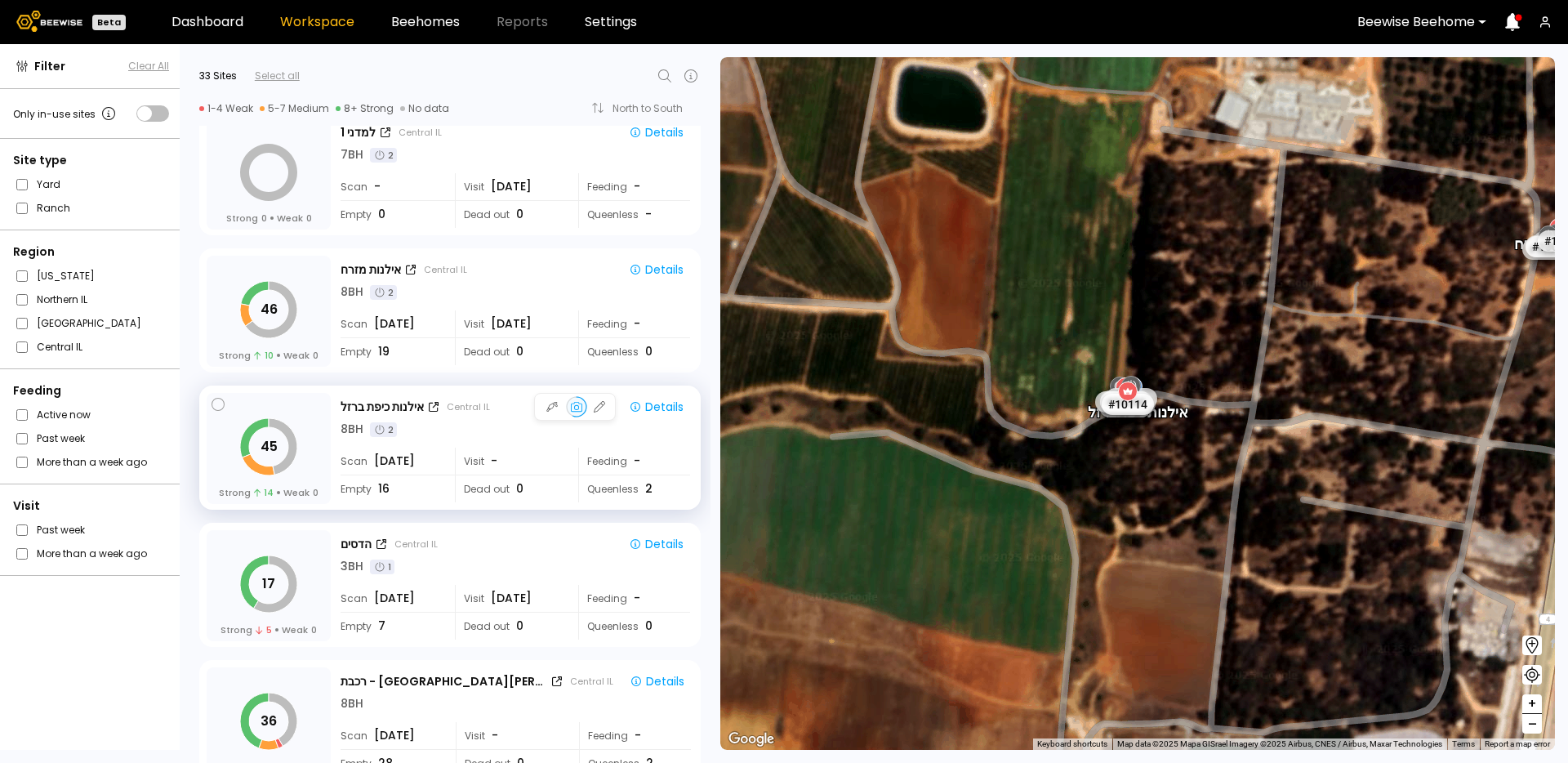
click at [492, 456] on span "-" at bounding box center [493, 461] width 6 height 18
